Goal: Information Seeking & Learning: Learn about a topic

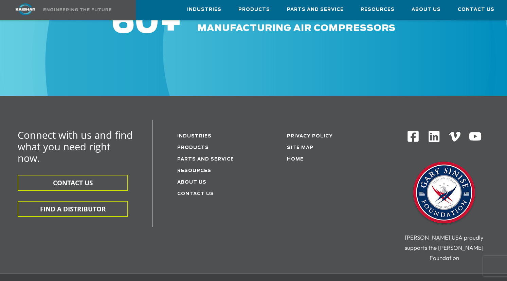
scroll to position [1122, 0]
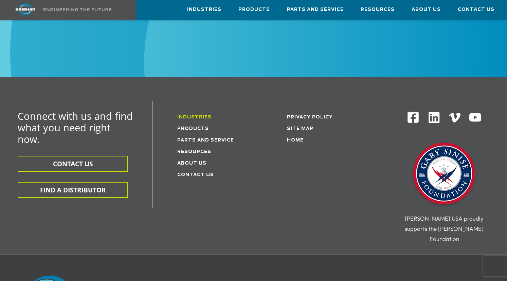
click at [195, 115] on link "Industries" at bounding box center [194, 117] width 34 height 4
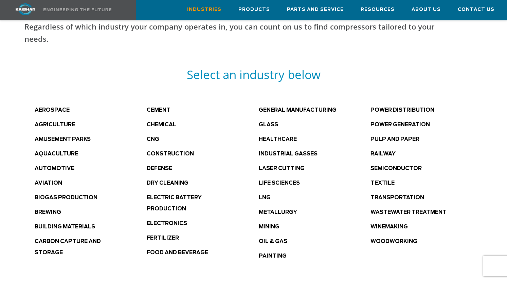
scroll to position [374, 0]
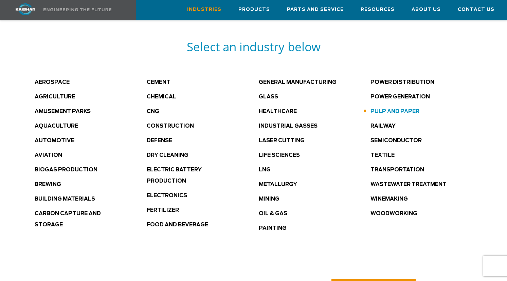
click at [391, 109] on link "Pulp and Paper" at bounding box center [395, 111] width 49 height 5
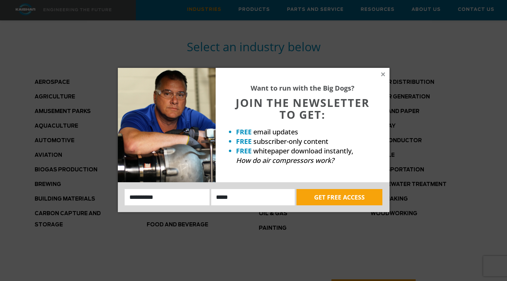
click at [387, 75] on div "Want to run with the Big Dogs? JOIN THE NEWSLETTER TO GET: FREE email updates F…" at bounding box center [303, 125] width 174 height 115
click at [384, 74] on icon at bounding box center [383, 74] width 6 height 6
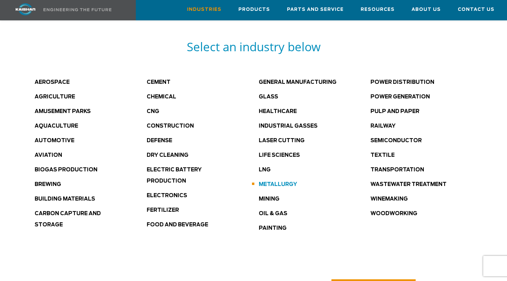
click at [283, 182] on link "Metallurgy" at bounding box center [278, 184] width 38 height 5
click at [383, 197] on link "Winemaking" at bounding box center [389, 199] width 37 height 5
click at [158, 138] on link "Defense" at bounding box center [159, 140] width 25 height 5
click at [269, 211] on link "Oil & Gas" at bounding box center [273, 213] width 29 height 5
click at [278, 109] on link "Healthcare" at bounding box center [278, 111] width 38 height 5
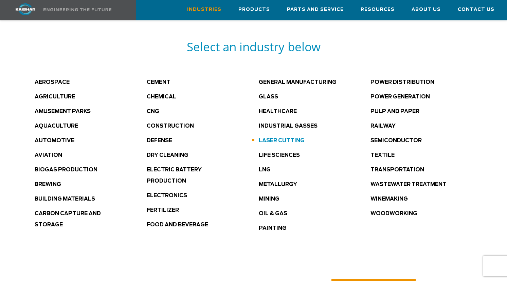
click at [270, 138] on link "Laser Cutting" at bounding box center [282, 140] width 46 height 5
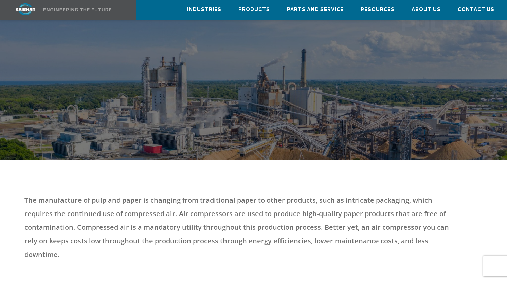
scroll to position [170, 0]
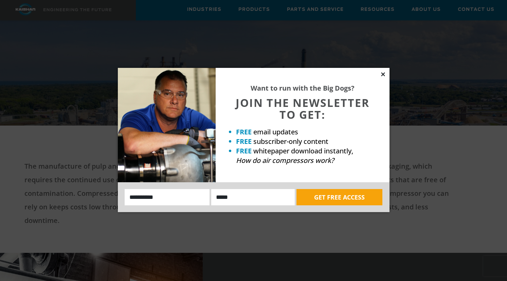
click at [384, 75] on icon at bounding box center [383, 74] width 4 height 4
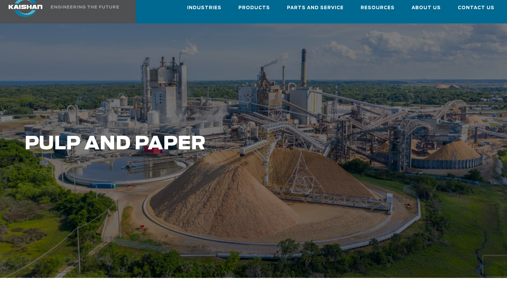
scroll to position [0, 0]
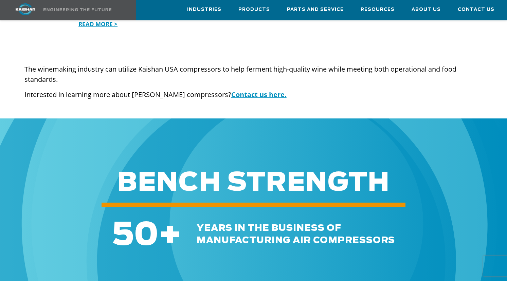
scroll to position [646, 0]
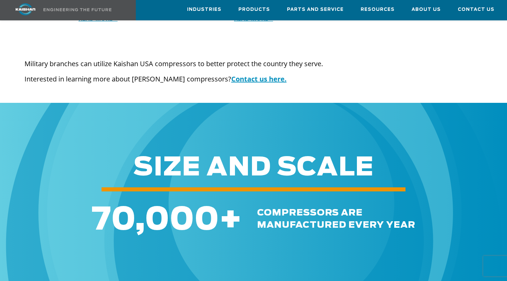
scroll to position [986, 0]
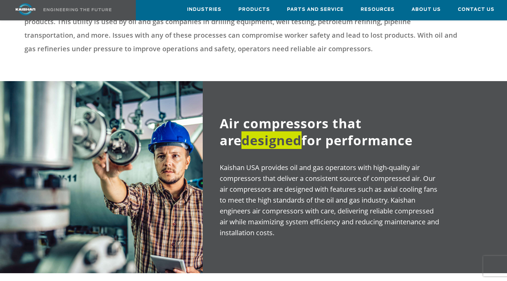
scroll to position [306, 0]
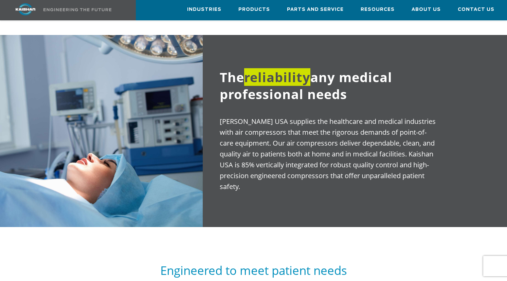
scroll to position [374, 0]
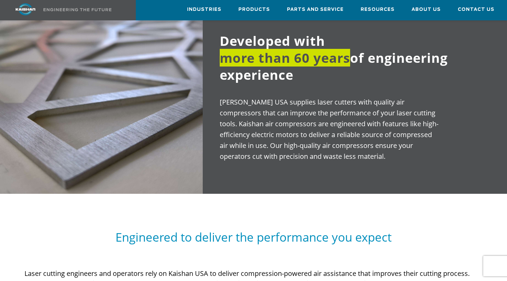
scroll to position [374, 0]
